Goal: Find specific page/section: Find specific page/section

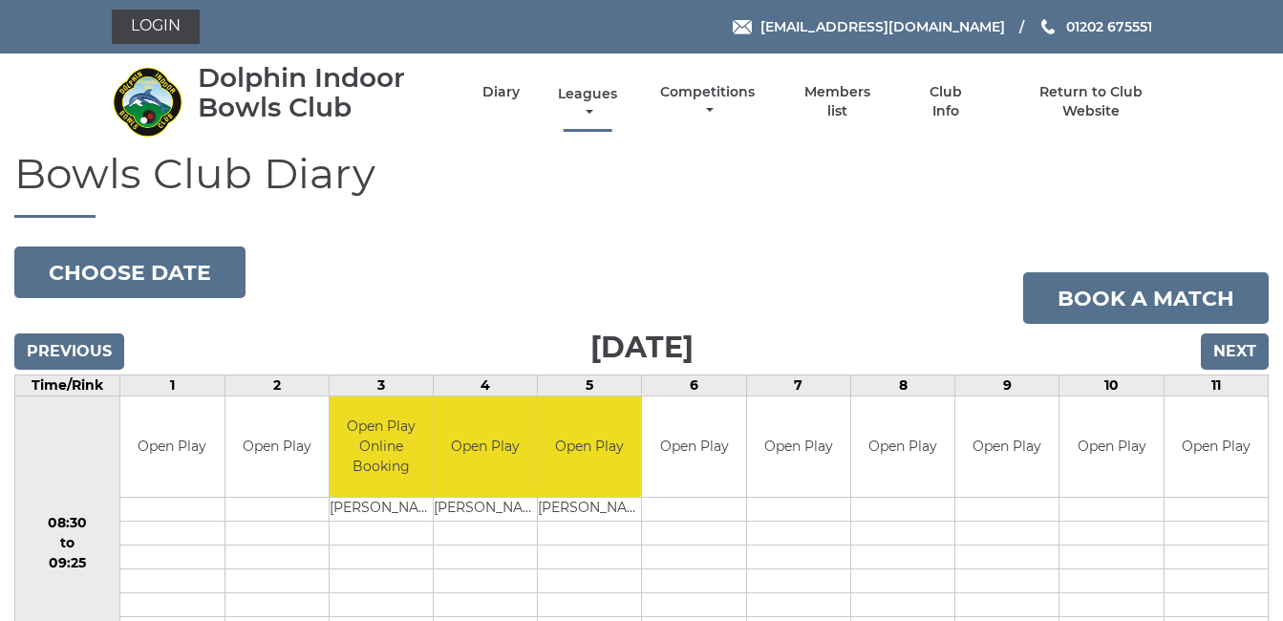
click at [588, 93] on link "Leagues" at bounding box center [587, 103] width 69 height 37
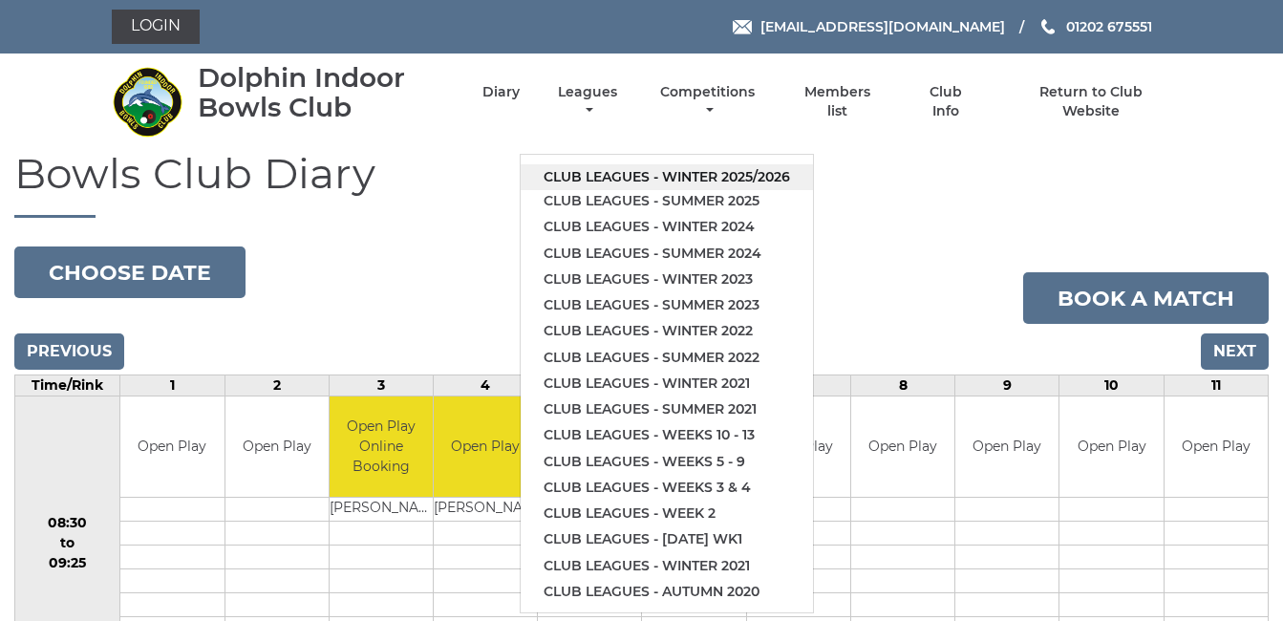
click at [646, 171] on link "Club leagues - Winter 2025/2026" at bounding box center [667, 177] width 292 height 26
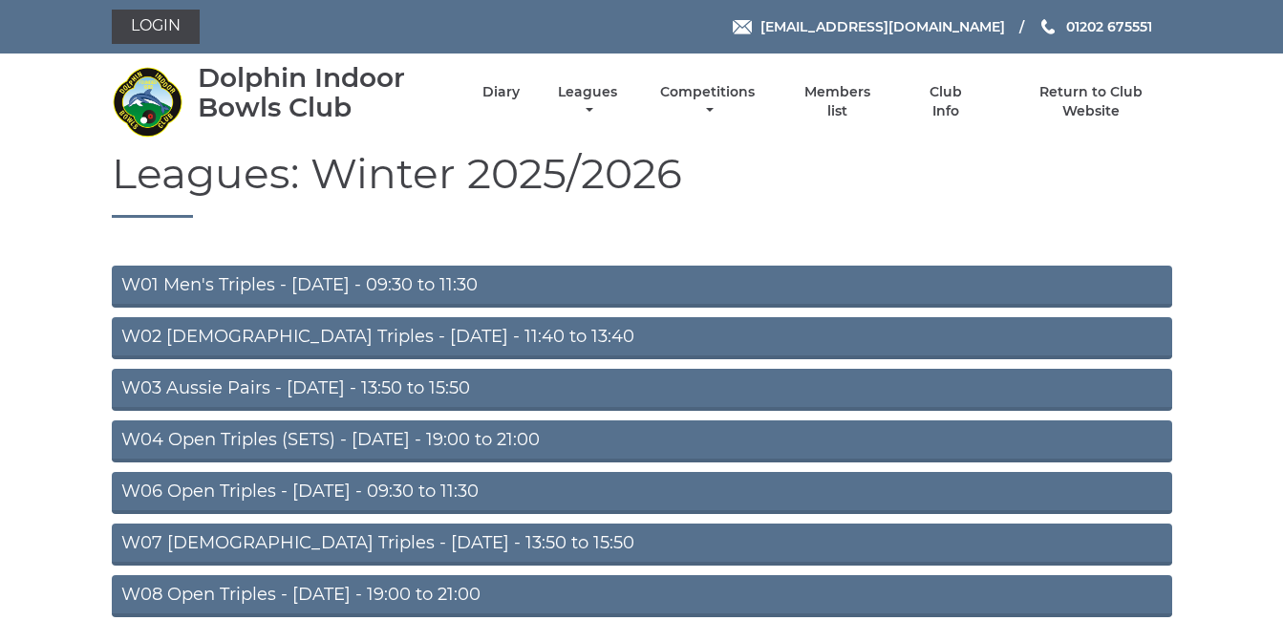
click at [408, 279] on link "W01 Men's Triples - Monday - 09:30 to 11:30" at bounding box center [642, 287] width 1060 height 42
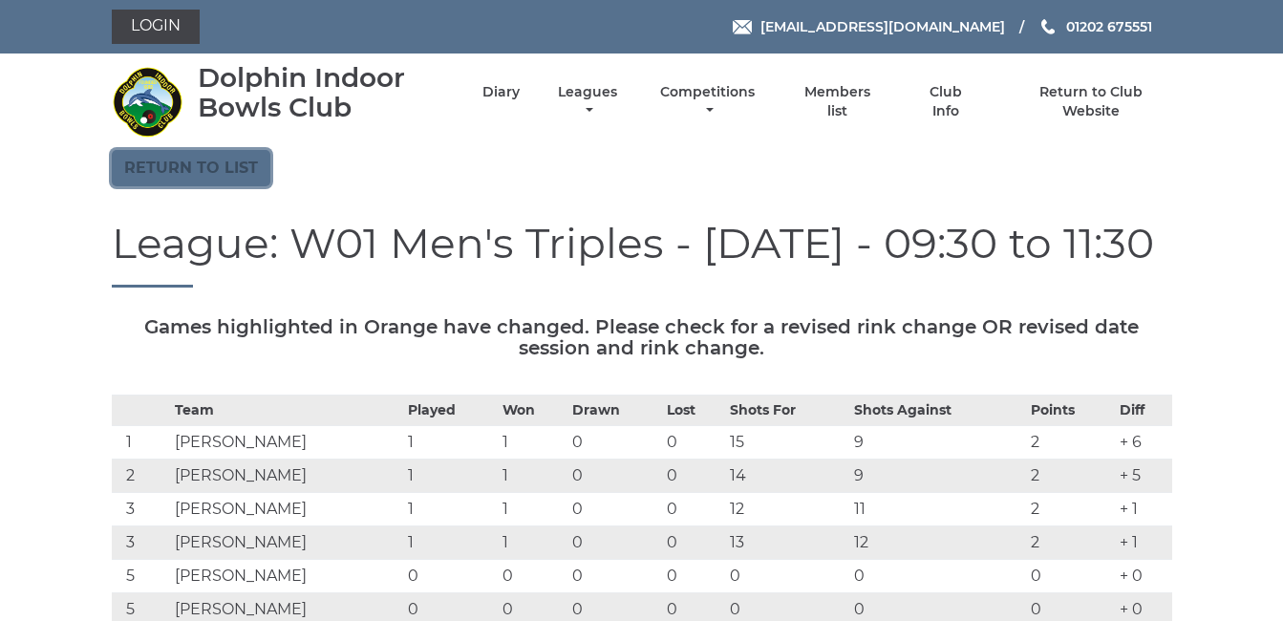
click at [189, 167] on link "Return to list" at bounding box center [191, 168] width 159 height 36
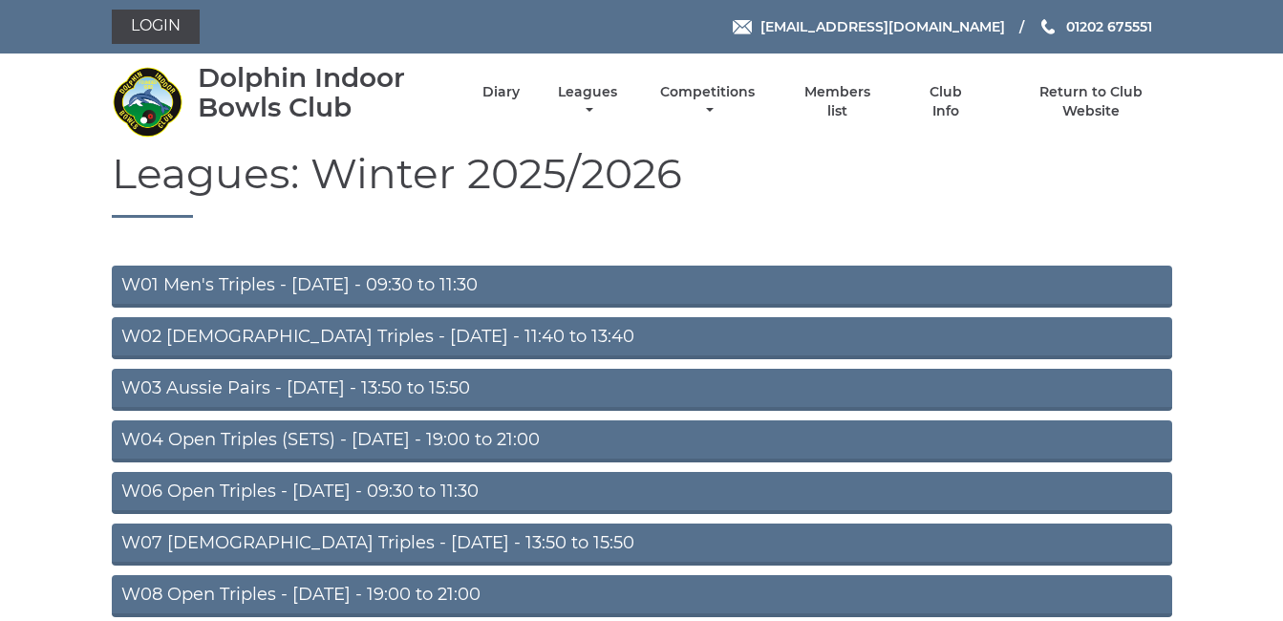
click at [259, 330] on link "W02 Ladies Triples - Monday - 11:40 to 13:40" at bounding box center [642, 338] width 1060 height 42
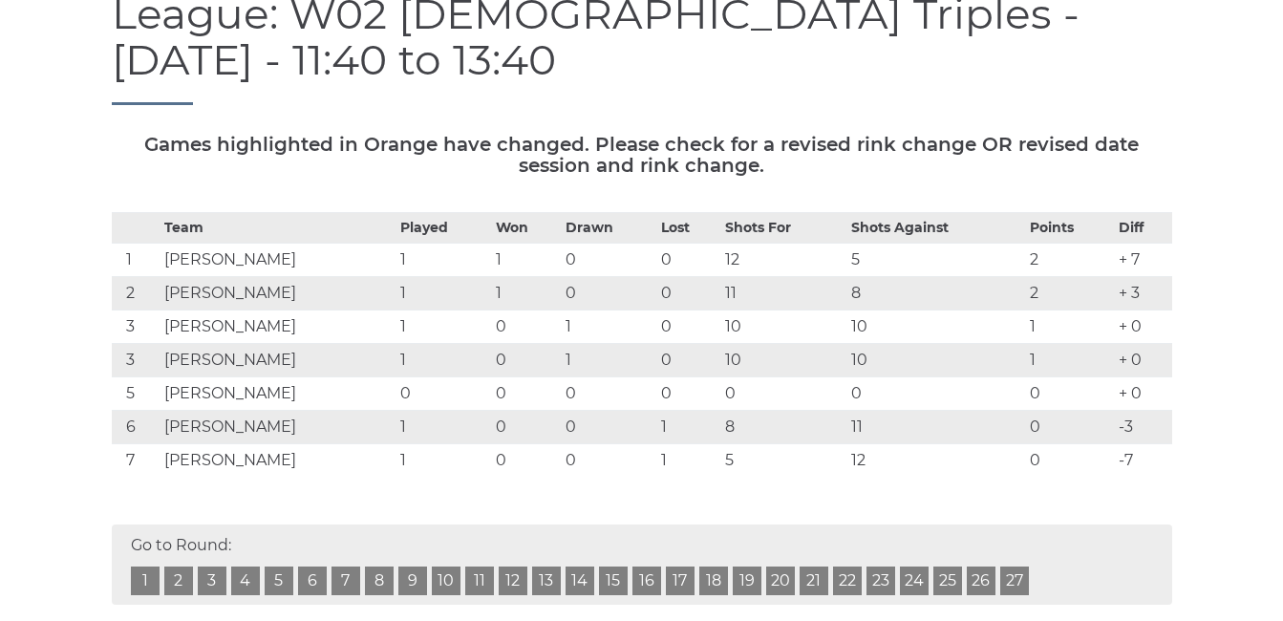
scroll to position [267, 0]
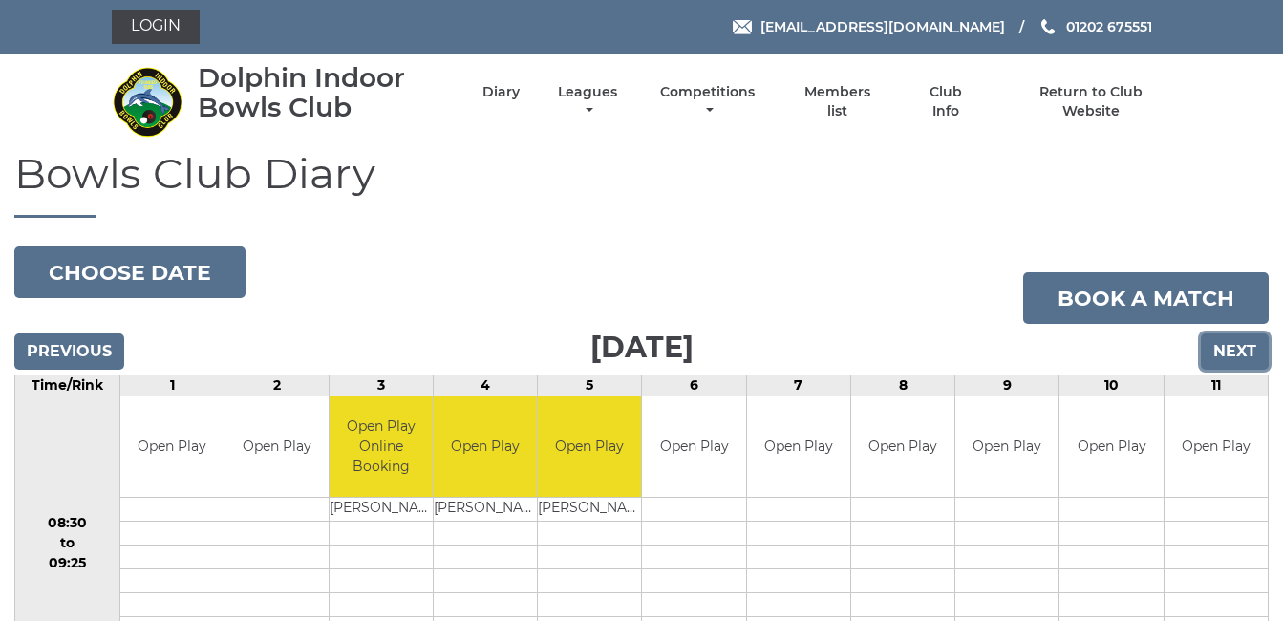
click at [1247, 341] on input "Next" at bounding box center [1235, 351] width 68 height 36
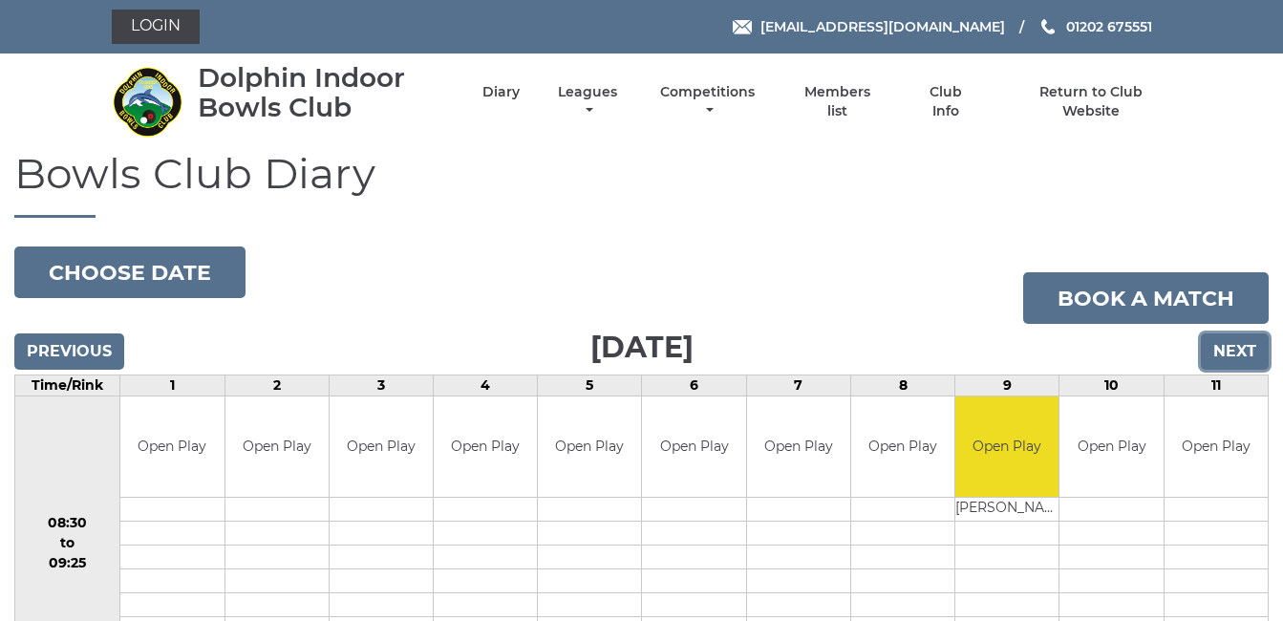
click at [1237, 342] on input "Next" at bounding box center [1235, 351] width 68 height 36
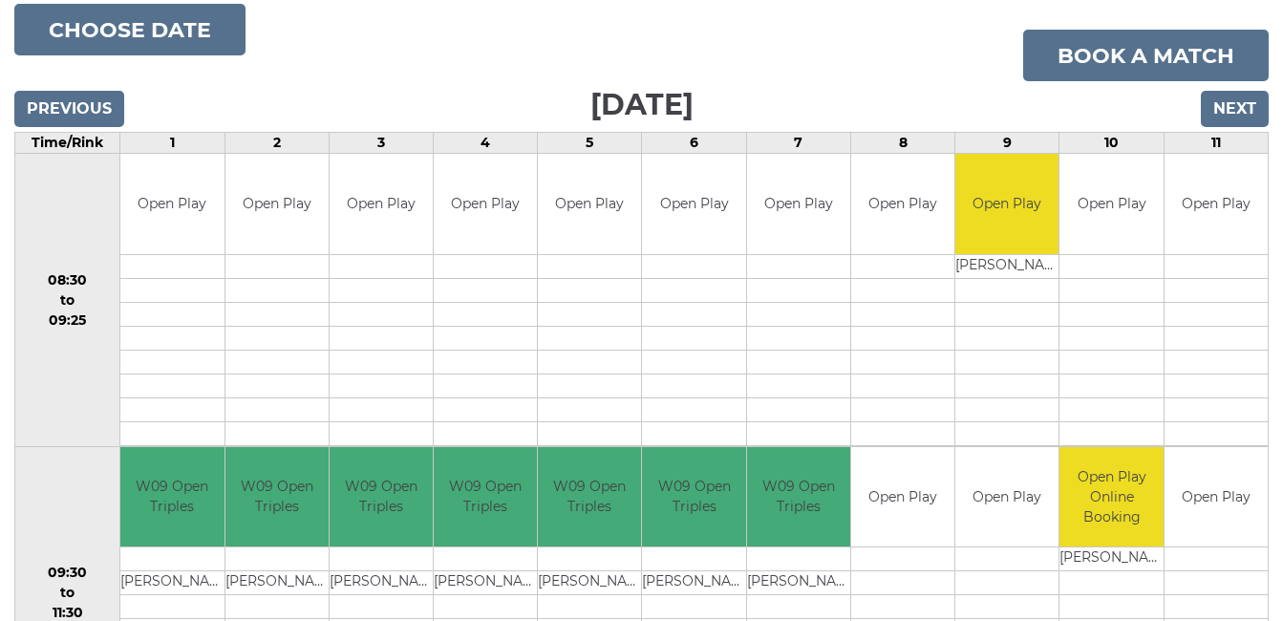
scroll to position [237, 0]
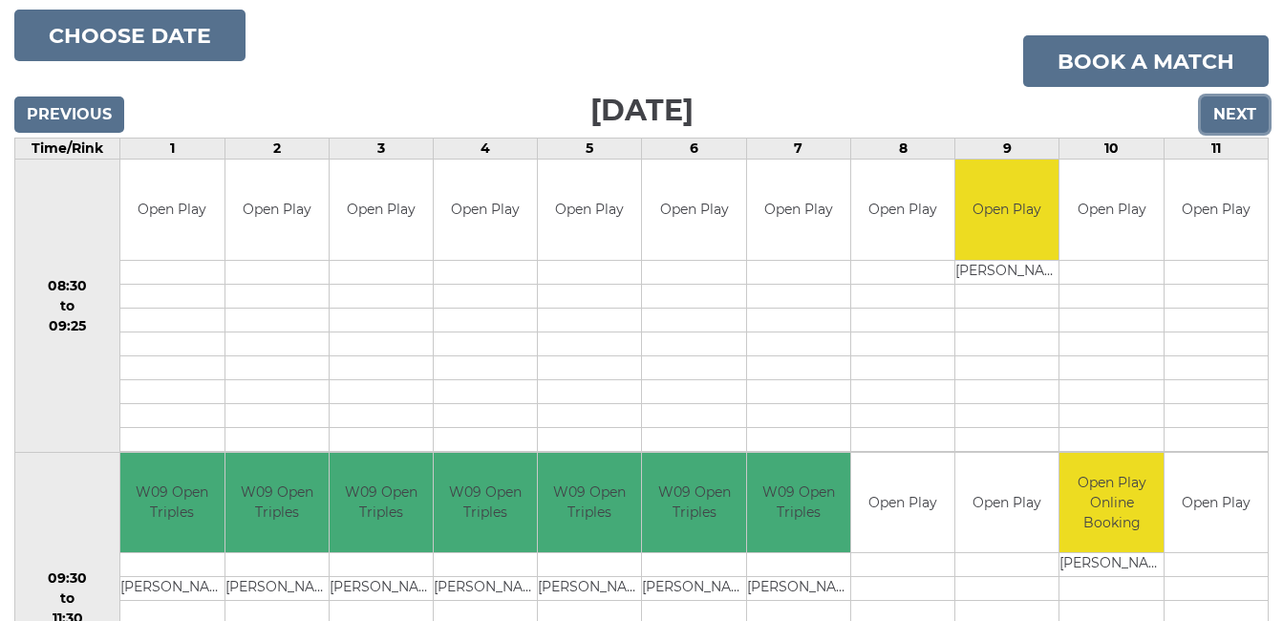
click at [1227, 110] on input "Next" at bounding box center [1235, 114] width 68 height 36
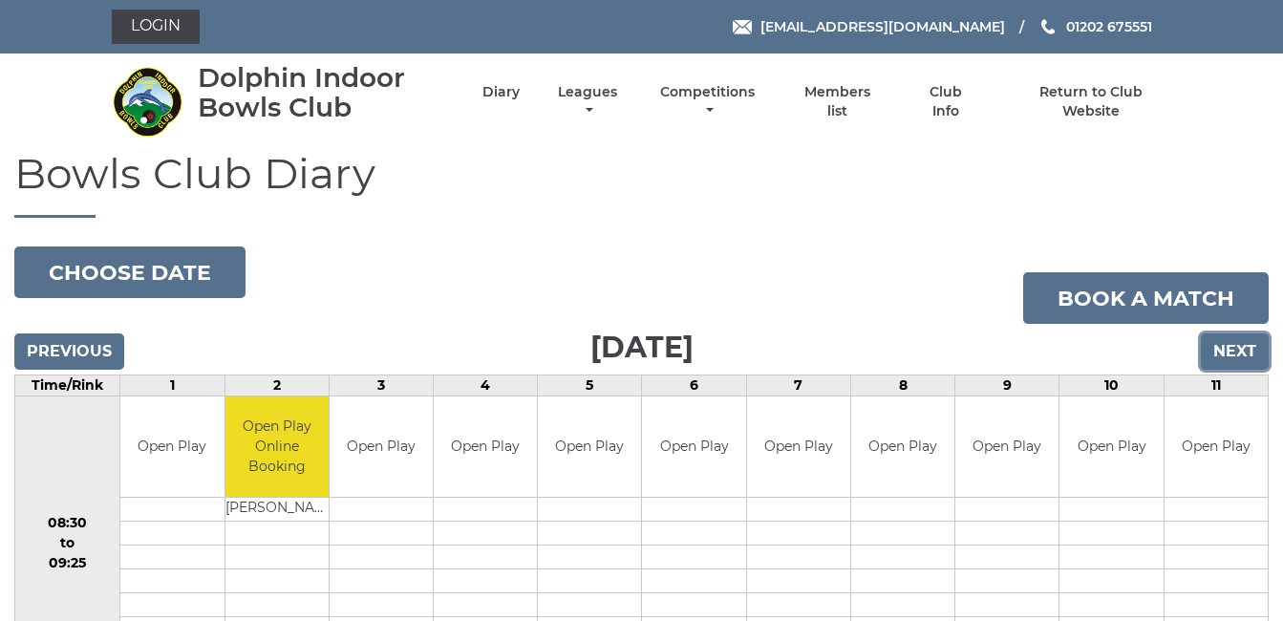
click at [1240, 342] on input "Next" at bounding box center [1235, 351] width 68 height 36
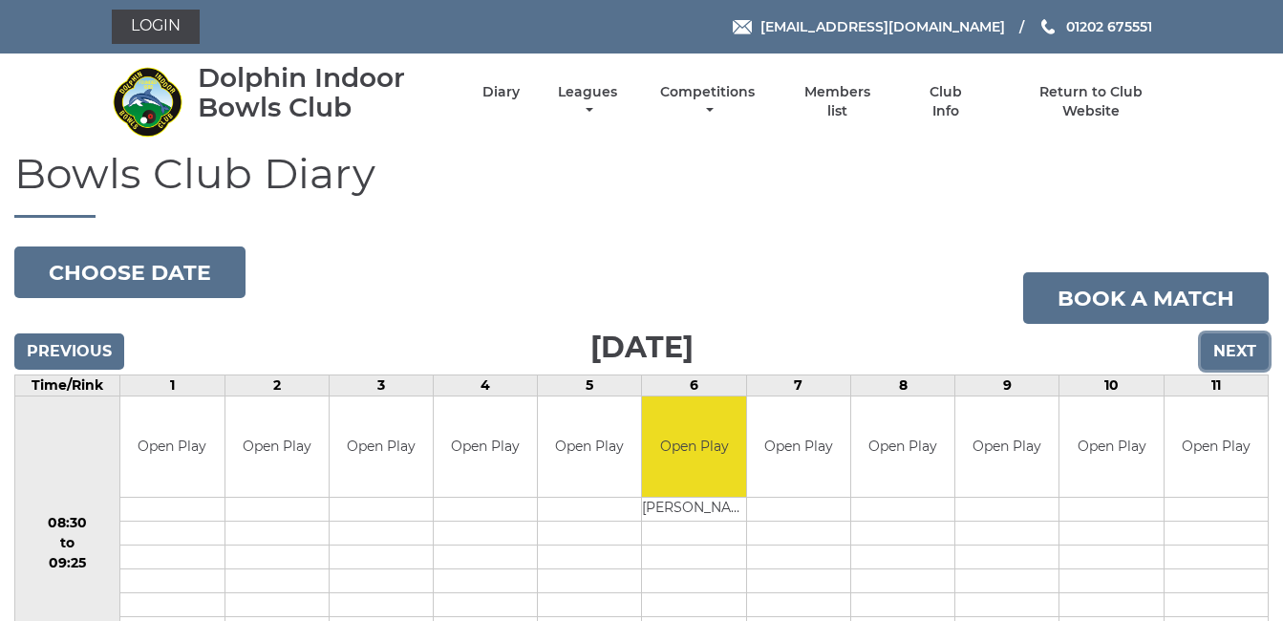
click at [1238, 351] on input "Next" at bounding box center [1235, 351] width 68 height 36
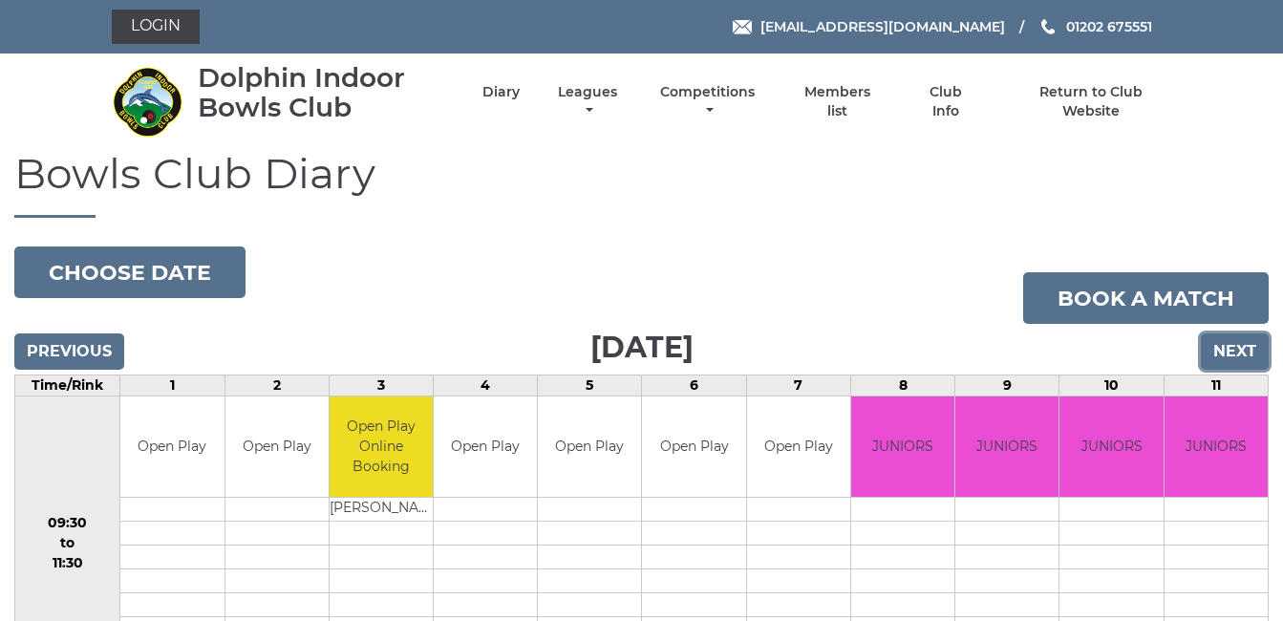
click at [1236, 341] on input "Next" at bounding box center [1235, 351] width 68 height 36
